Goal: Task Accomplishment & Management: Manage account settings

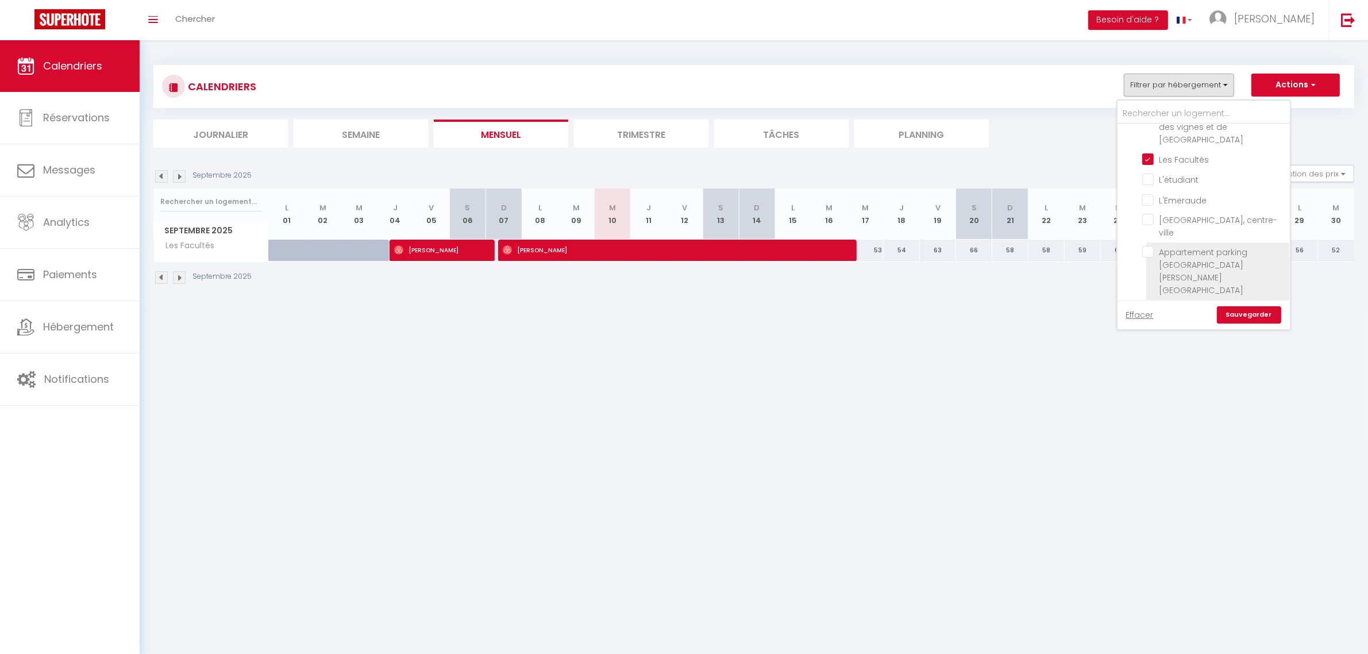
scroll to position [76, 0]
click at [1147, 311] on input "Maison familiale [GEOGRAPHIC_DATA]" at bounding box center [1214, 316] width 144 height 11
checkbox input "true"
checkbox input "false"
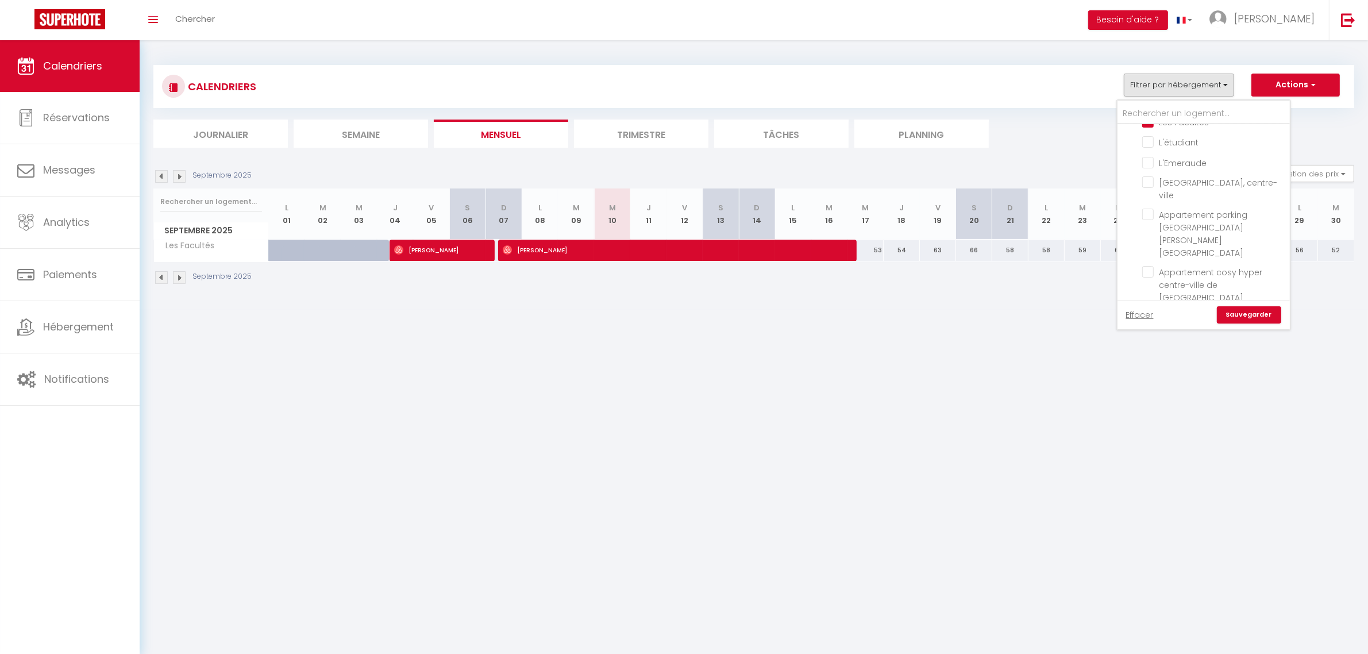
checkbox input "false"
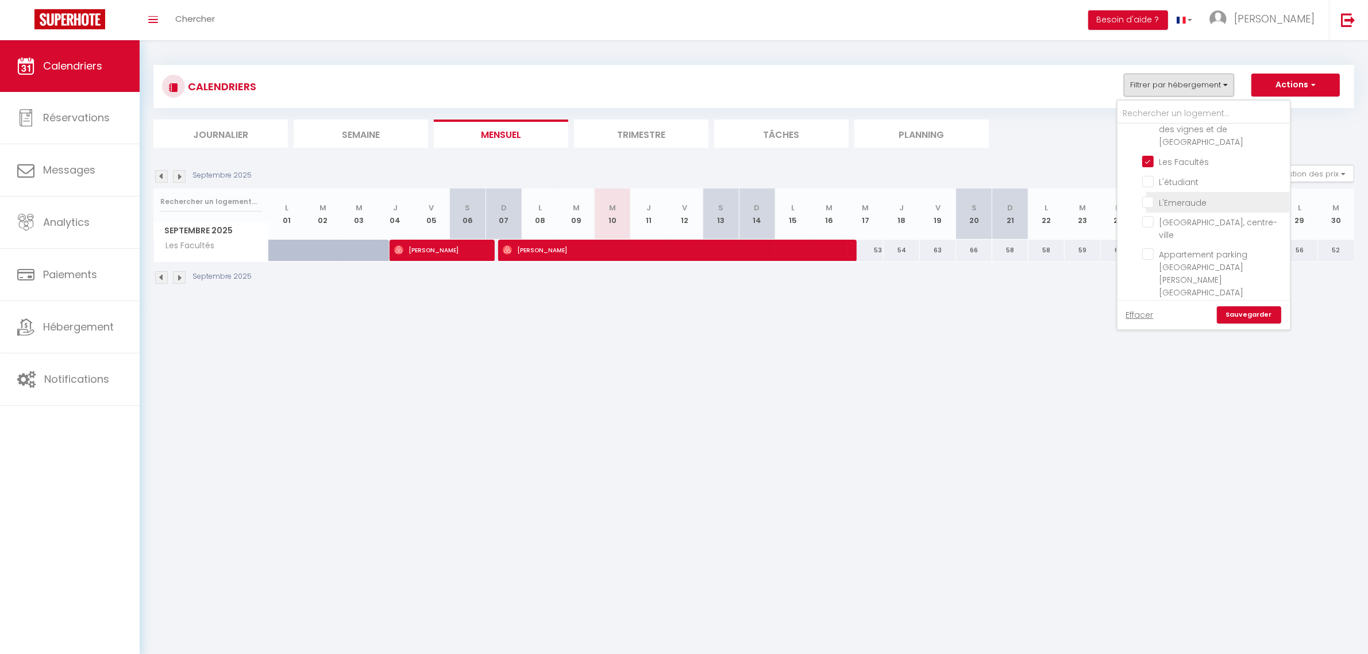
scroll to position [0, 0]
click at [1152, 191] on input "Les Facultés" at bounding box center [1214, 196] width 144 height 11
checkbox input "false"
click at [1239, 309] on link "Sauvegarder" at bounding box center [1249, 314] width 64 height 17
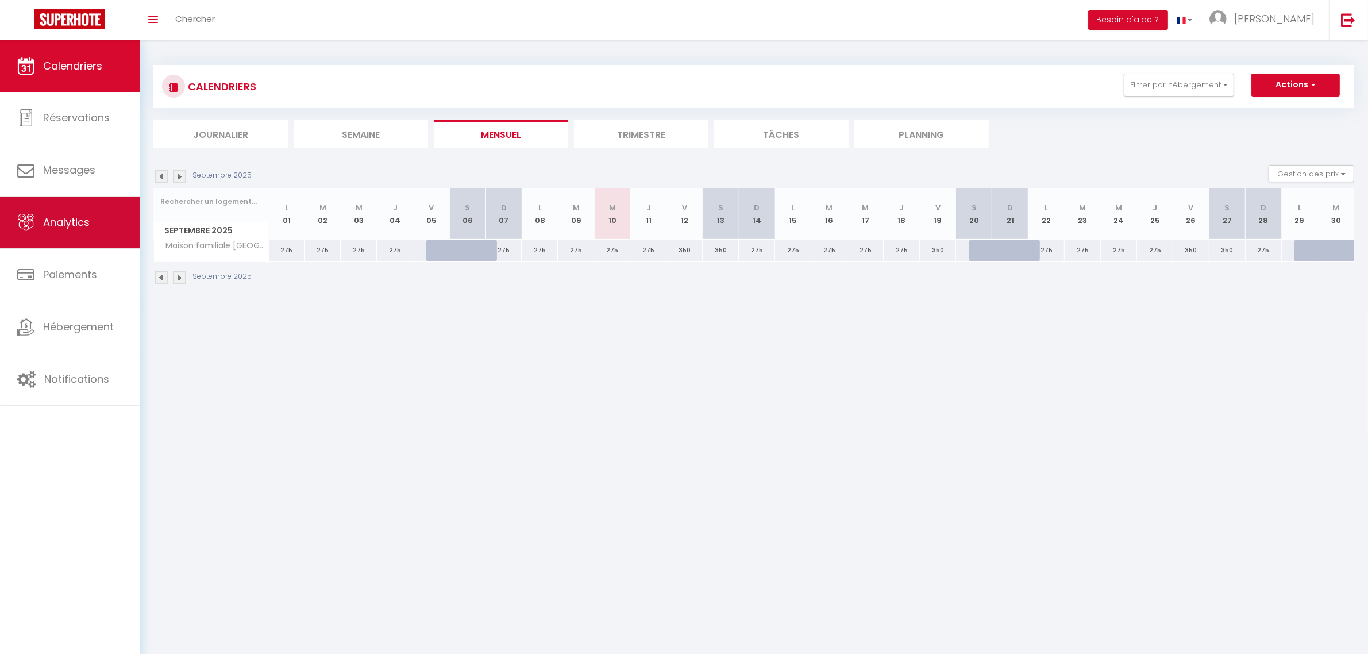
click at [61, 223] on span "Analytics" at bounding box center [66, 222] width 47 height 14
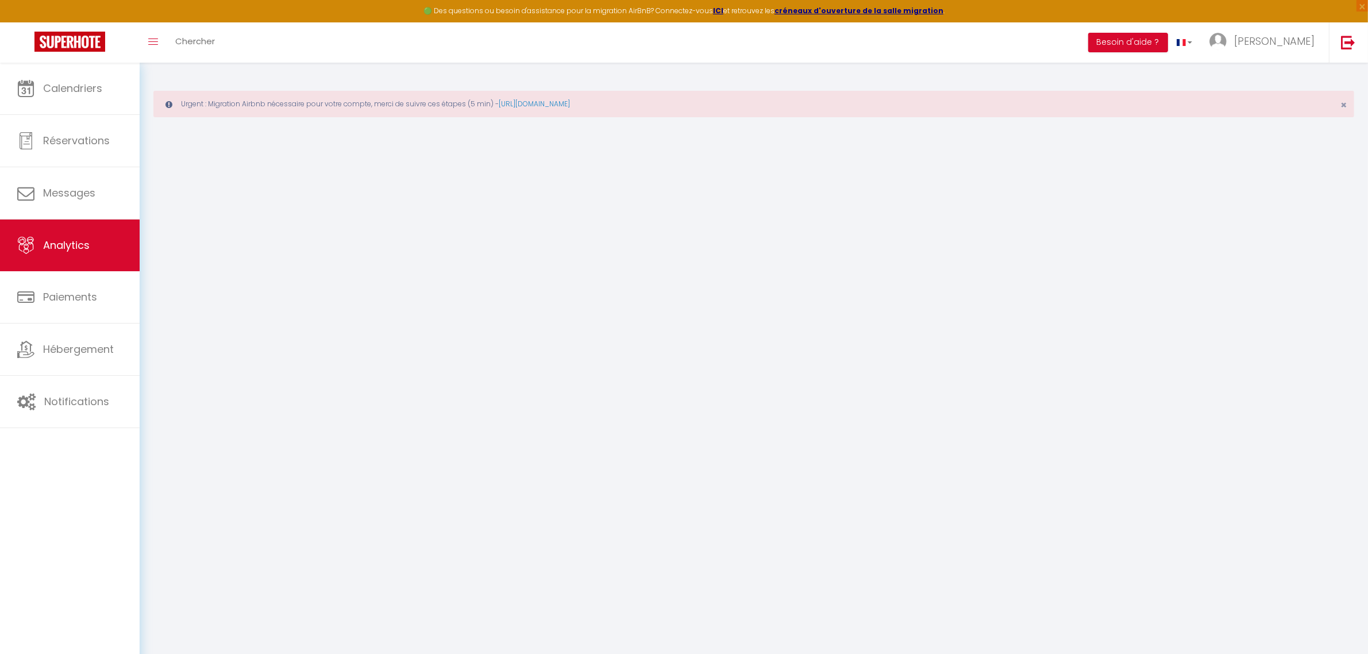
select select "2025"
select select "9"
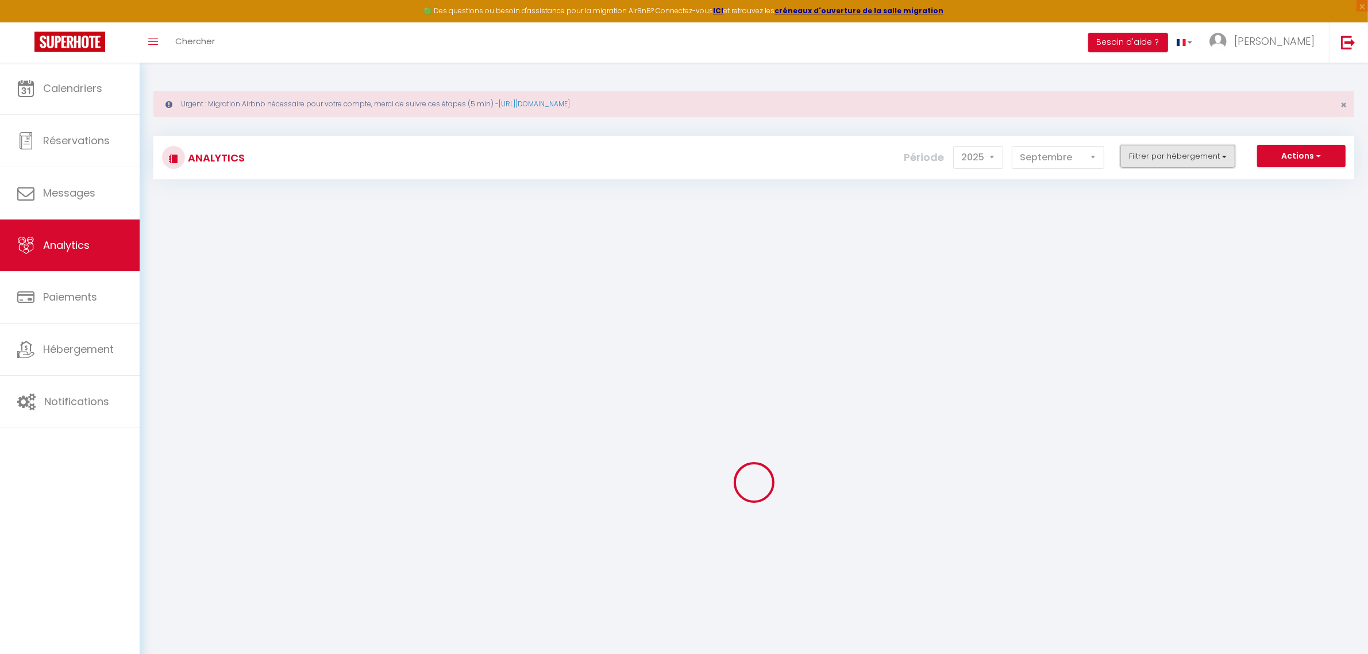
click at [1191, 155] on button "Filtrer par hébergement" at bounding box center [1177, 156] width 115 height 23
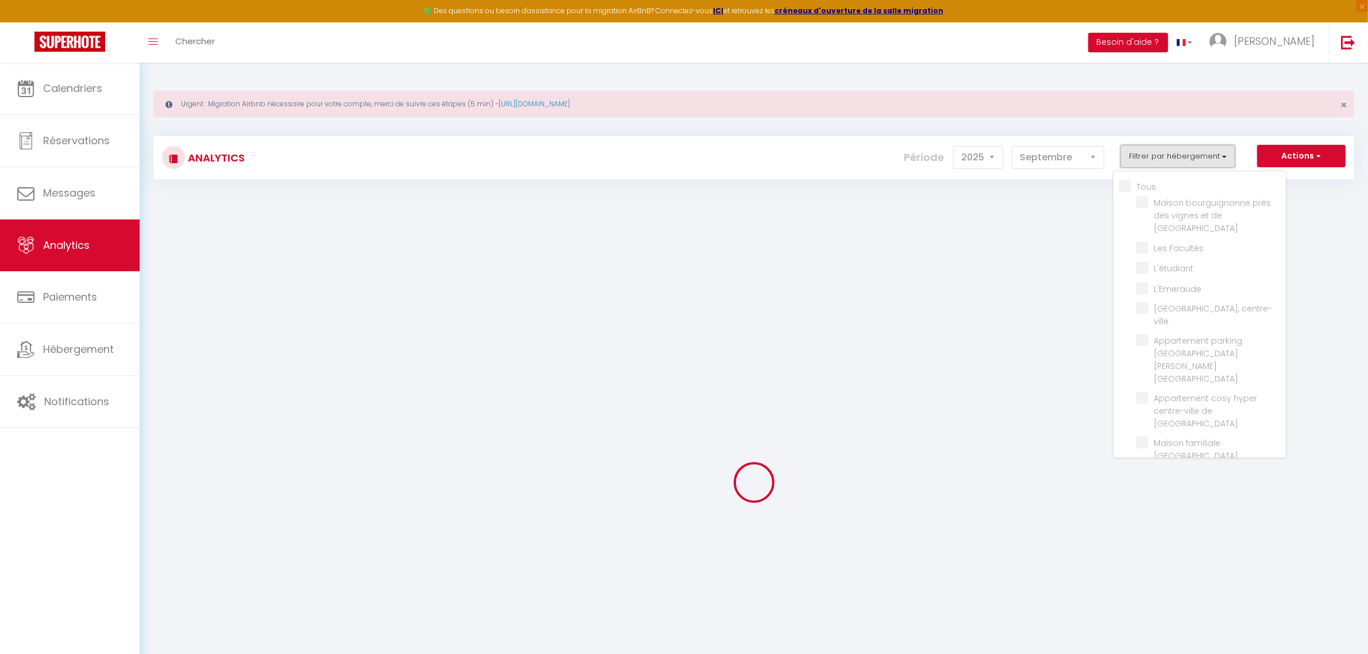
checkbox input "false"
checkbox Beaune "false"
checkbox Facultés "false"
checkbox input "false"
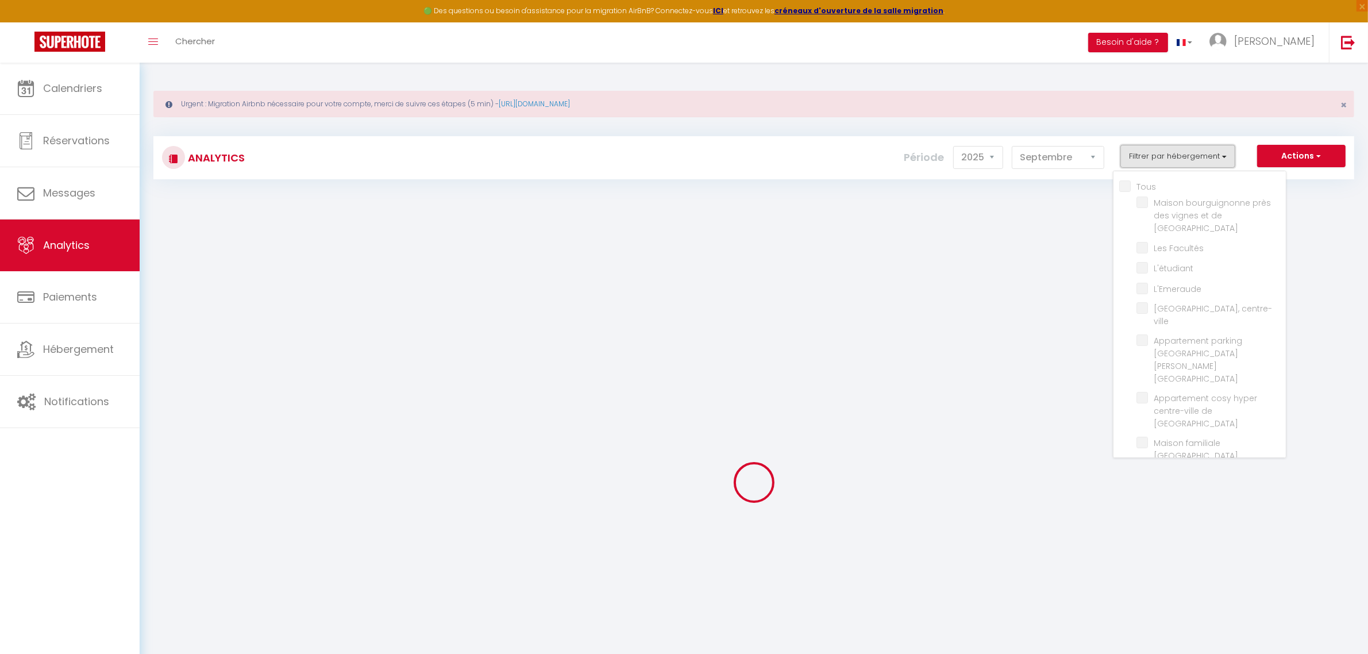
checkbox centre-ville "false"
checkbox centre "false"
checkbox DIJON "false"
checkbox Dijon "false"
checkbox piscine "false"
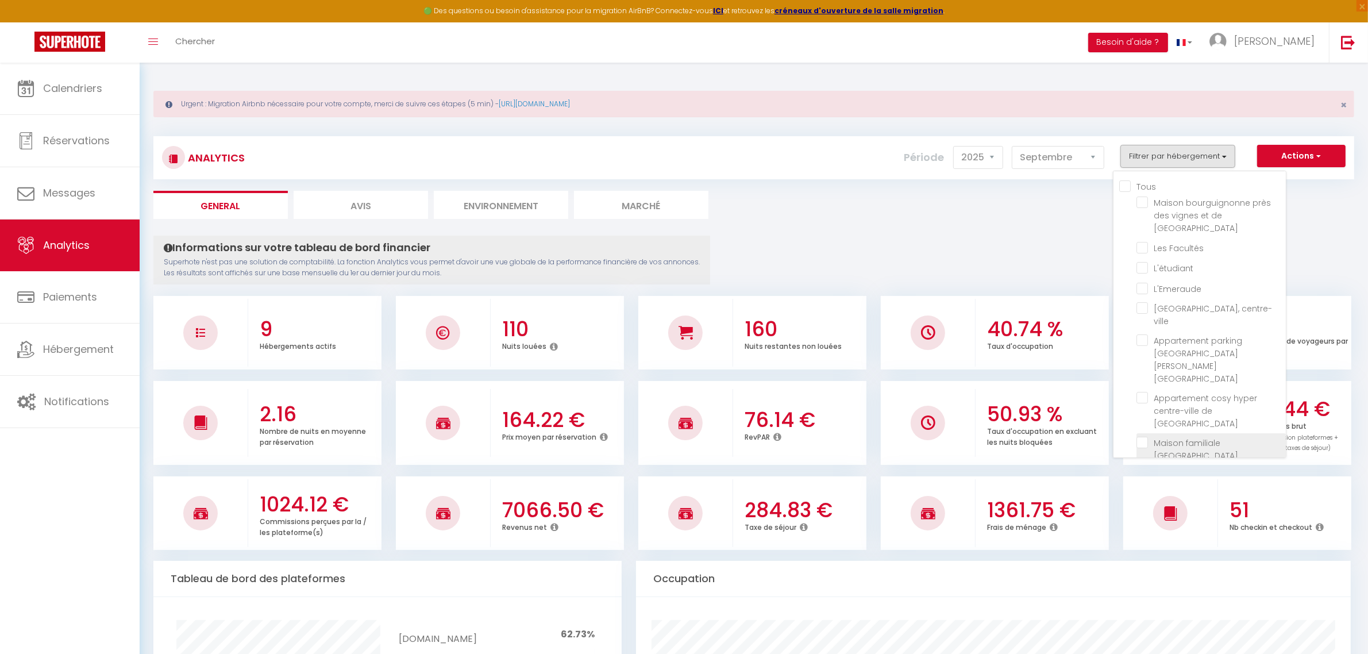
click at [1147, 437] on Dijon "checkbox" at bounding box center [1210, 442] width 149 height 11
checkbox Dijon "true"
checkbox Beaune "false"
checkbox Facultés "false"
checkbox input "false"
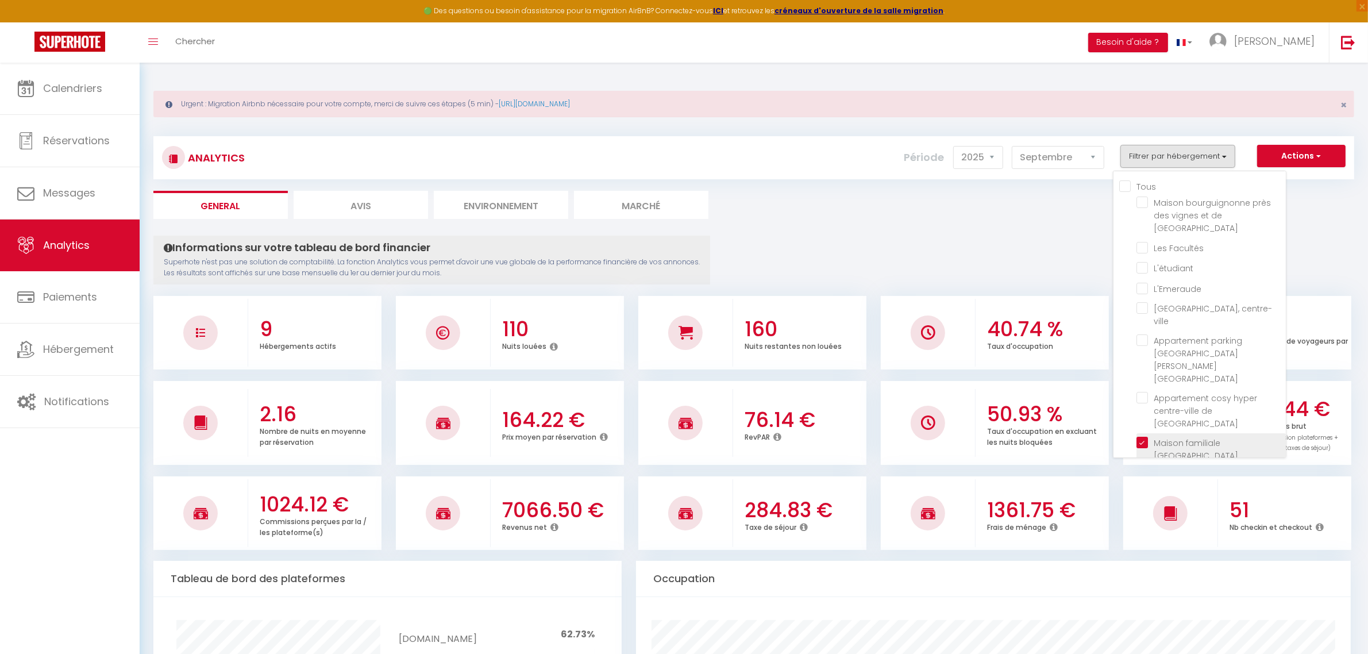
checkbox input "false"
checkbox centre-ville "false"
checkbox centre "false"
checkbox DIJON "false"
checkbox piscine "false"
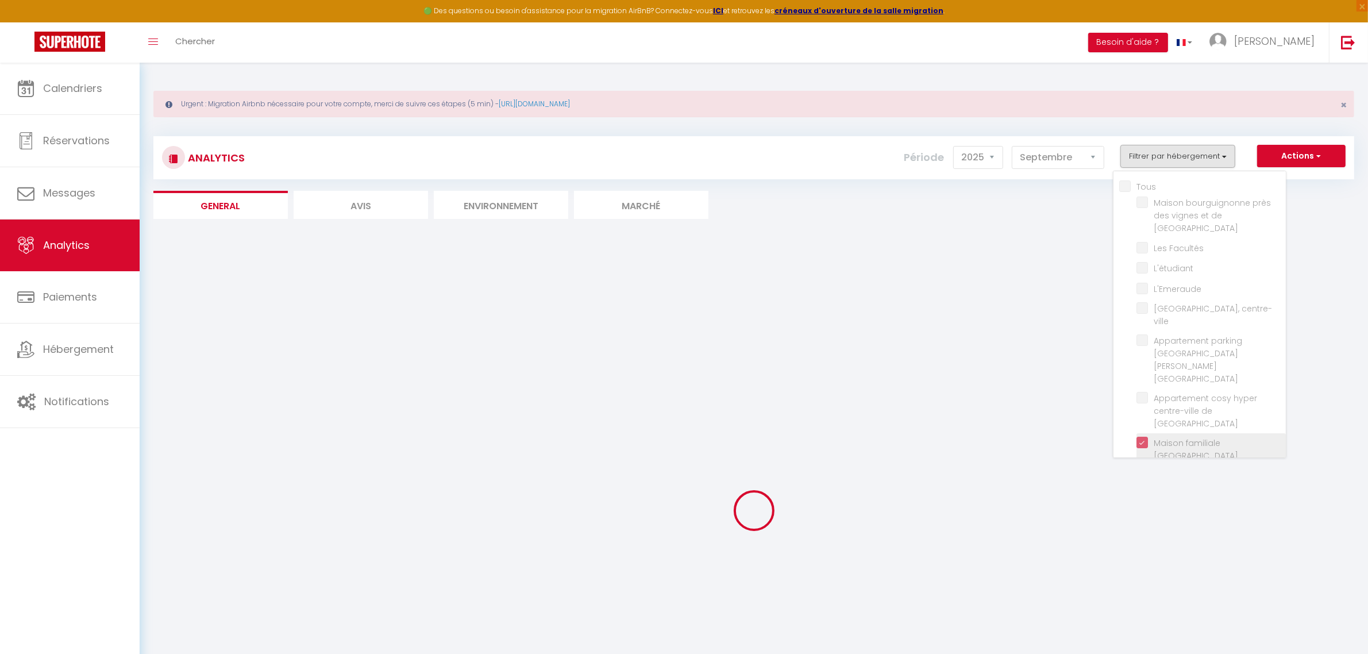
checkbox Beaune "false"
checkbox Facultés "false"
checkbox input "false"
checkbox centre-ville "false"
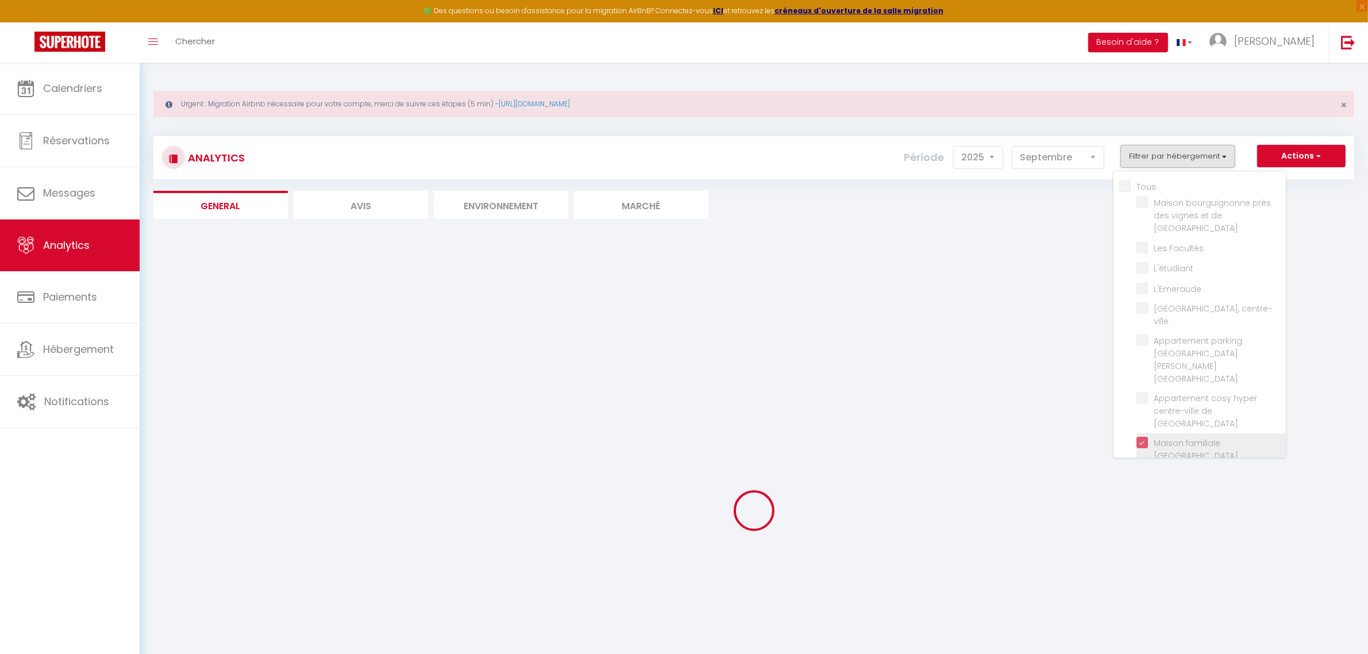
checkbox centre "false"
checkbox DIJON "false"
checkbox piscine "false"
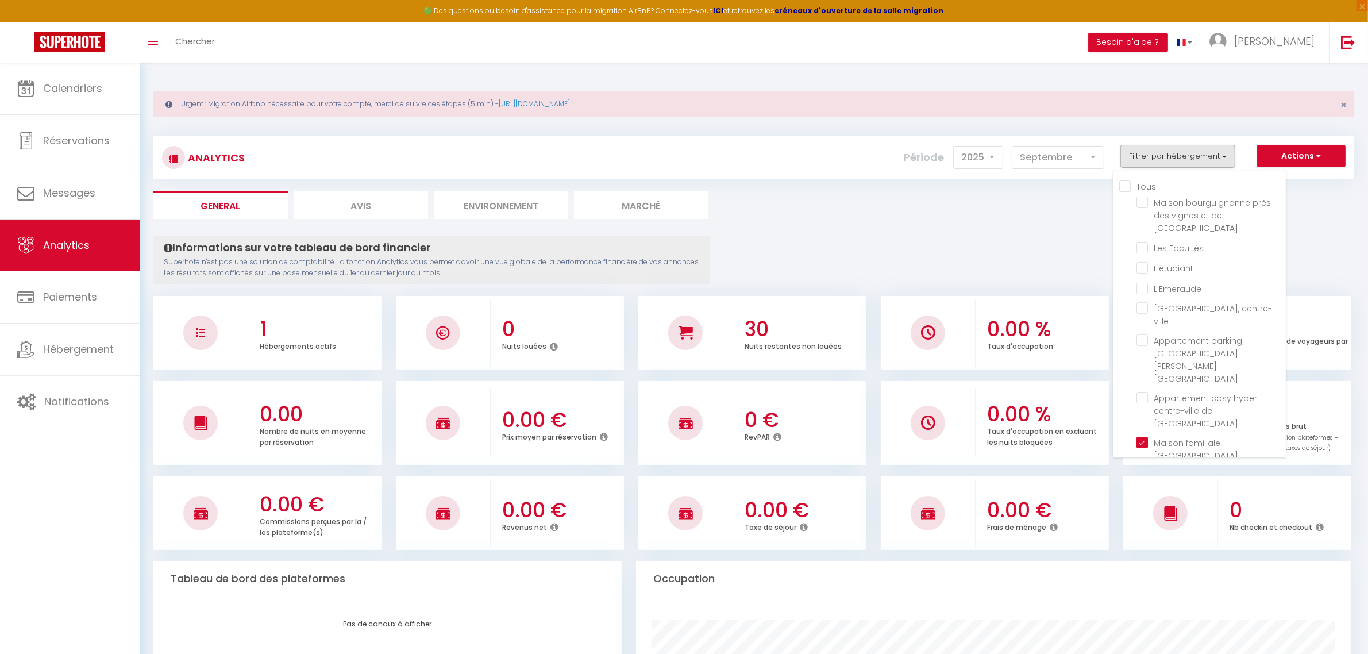
click at [1303, 213] on ul "General Avis Environnement Marché" at bounding box center [753, 205] width 1201 height 28
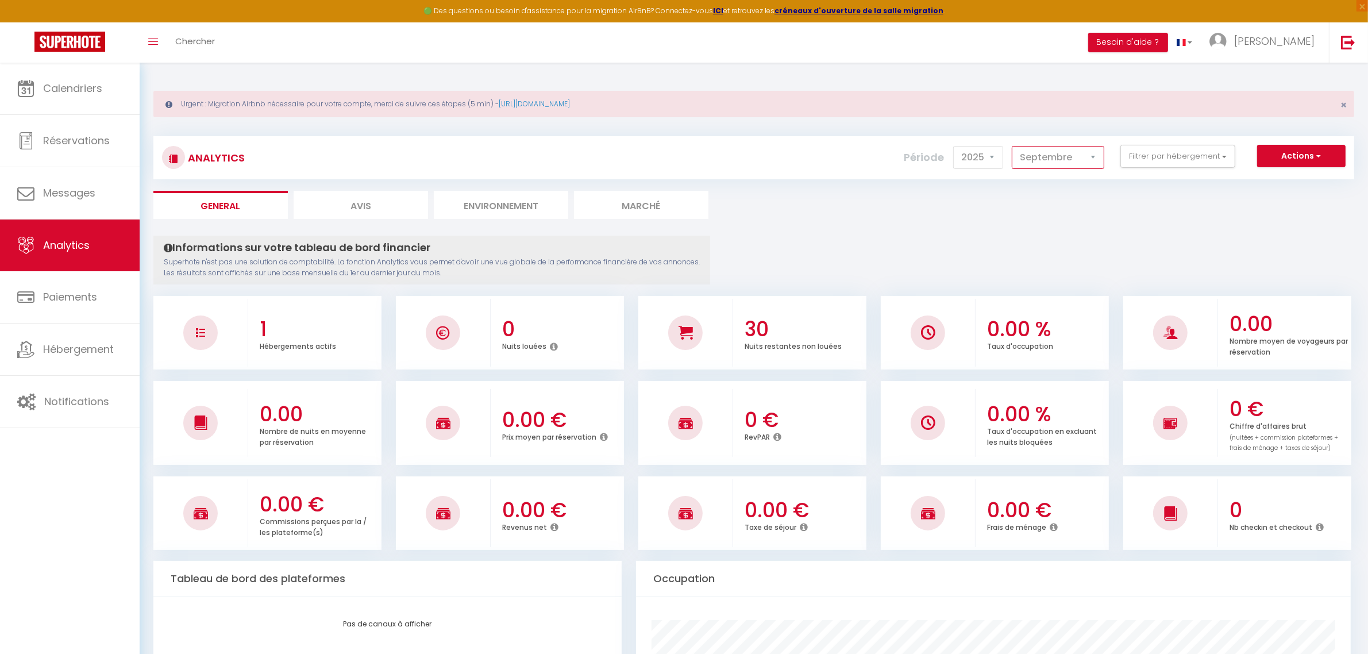
click at [1063, 157] on select "[PERSON_NAME] Mars [PERSON_NAME] Juin Juillet Août Septembre Octobre Novembre D…" at bounding box center [1058, 157] width 92 height 23
click at [1012, 146] on select "[PERSON_NAME] Mars [PERSON_NAME] Juin Juillet Août Septembre Octobre Novembre D…" at bounding box center [1058, 157] width 92 height 23
click at [1057, 168] on select "[PERSON_NAME] Mars [PERSON_NAME] Juin Juillet Août Septembre Octobre Novembre D…" at bounding box center [1058, 157] width 92 height 23
click at [1012, 146] on select "[PERSON_NAME] Mars [PERSON_NAME] Juin Juillet Août Septembre Octobre Novembre D…" at bounding box center [1058, 157] width 92 height 23
click at [1053, 148] on select "[PERSON_NAME] Mars [PERSON_NAME] Juin Juillet Août Septembre Octobre Novembre D…" at bounding box center [1058, 157] width 92 height 23
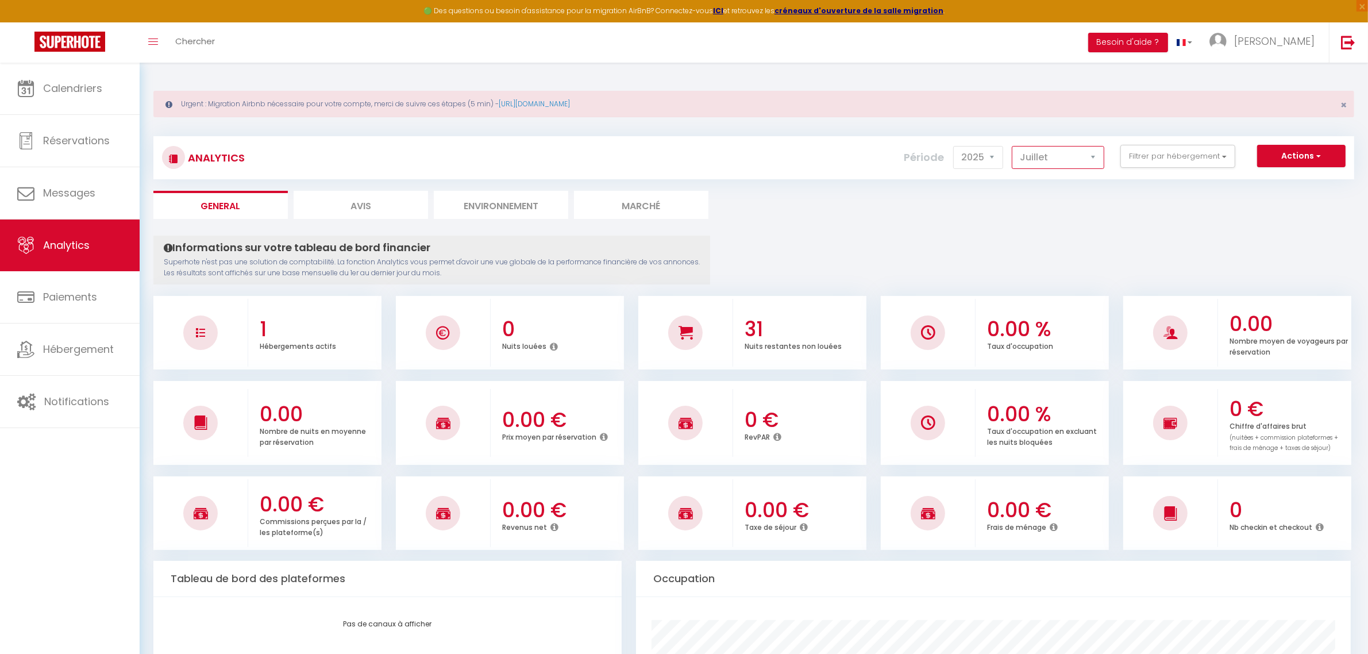
select select "6"
click at [1012, 146] on select "[PERSON_NAME] Mars [PERSON_NAME] Juin Juillet Août Septembre Octobre Novembre D…" at bounding box center [1058, 157] width 92 height 23
